Goal: Find specific page/section: Find specific page/section

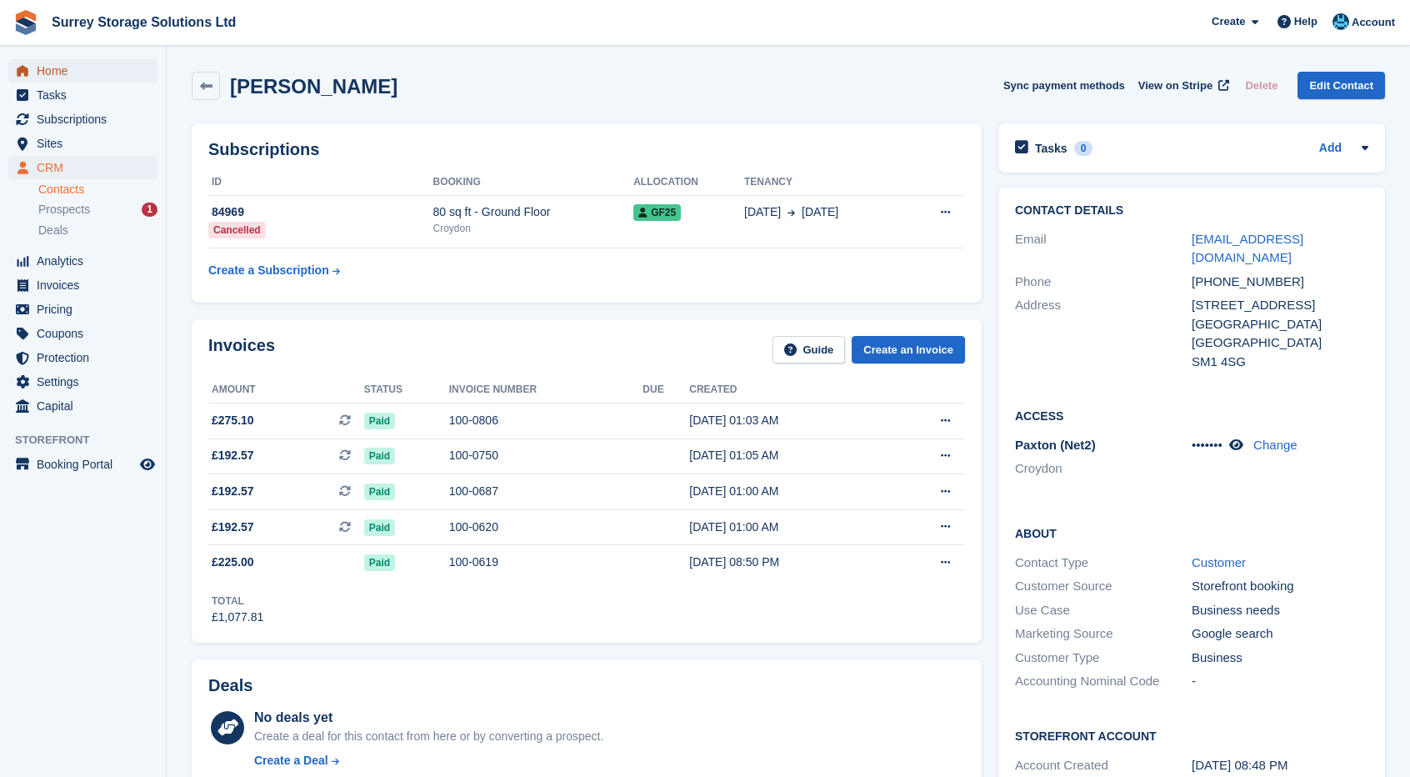
click at [58, 72] on span "Home" at bounding box center [87, 70] width 100 height 23
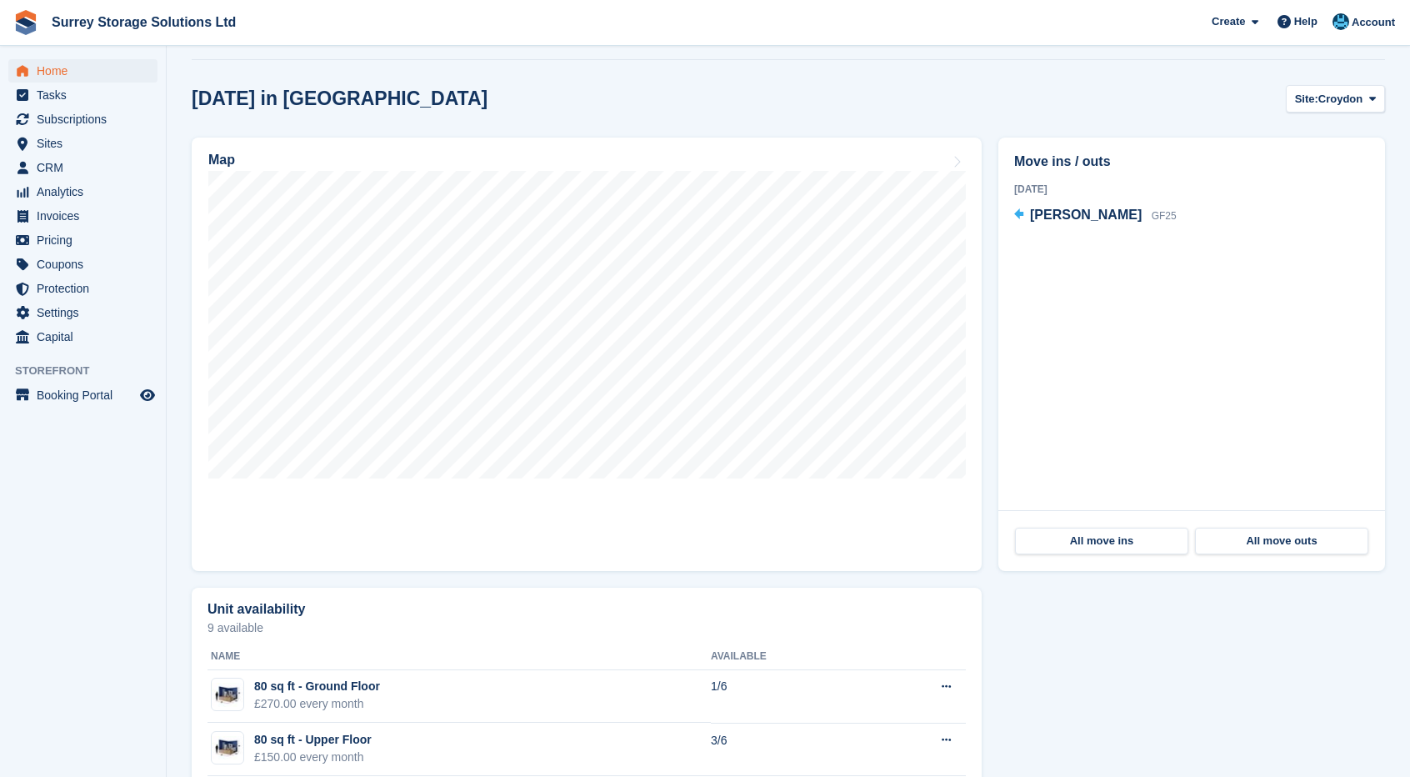
scroll to position [417, 0]
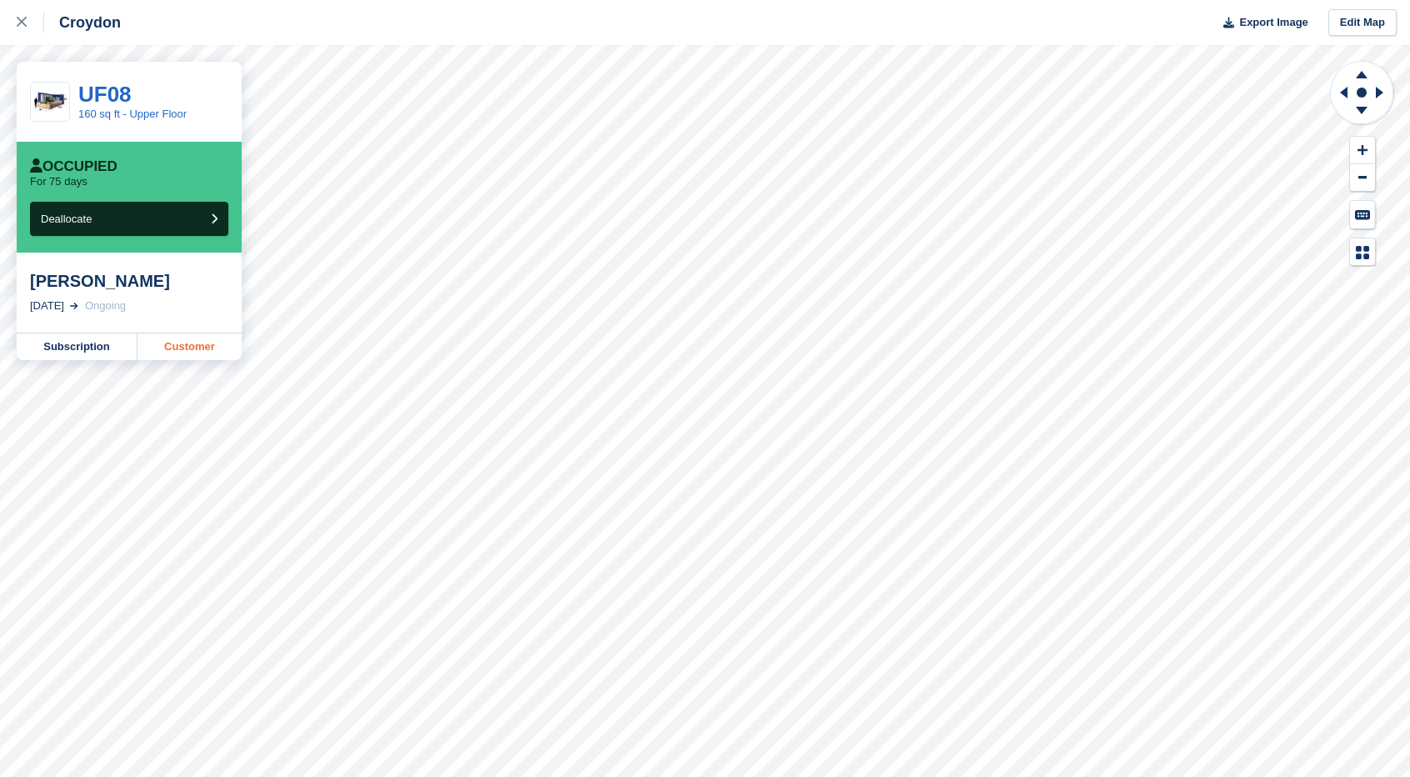
click at [204, 353] on link "Customer" at bounding box center [189, 346] width 104 height 27
